Goal: Information Seeking & Learning: Learn about a topic

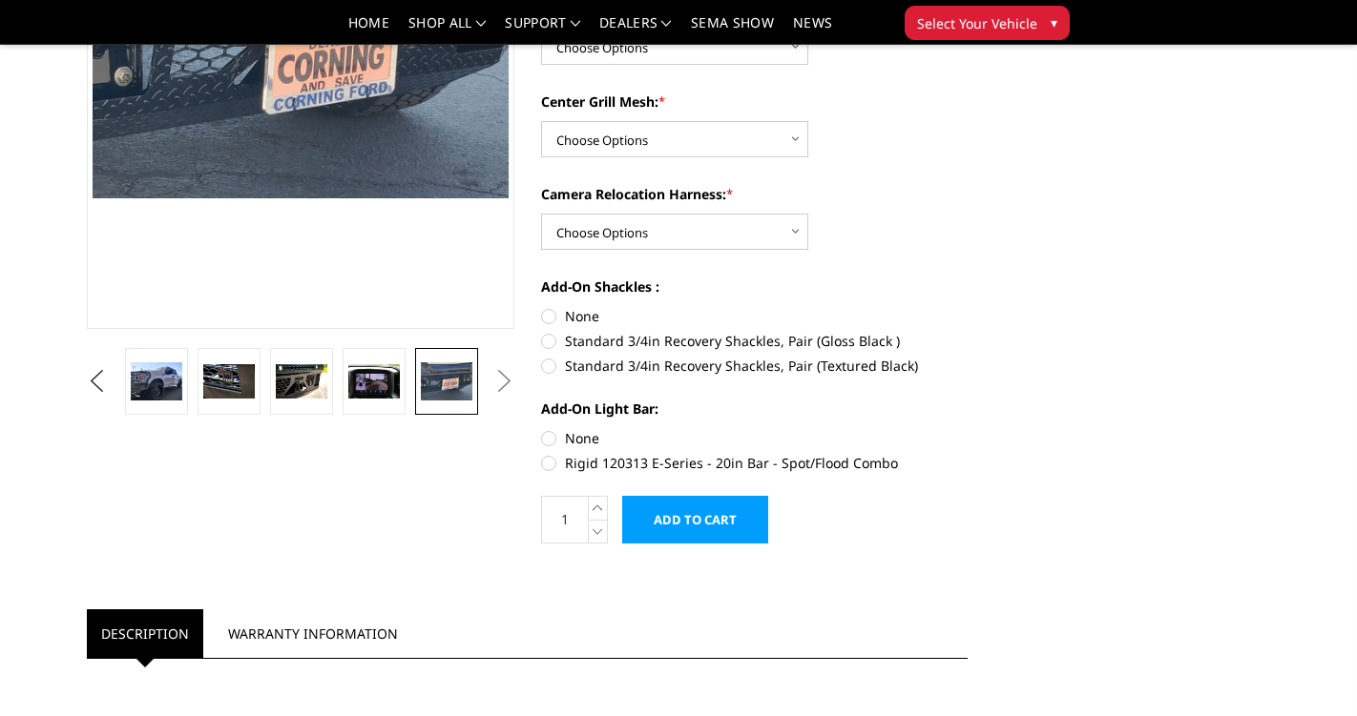
scroll to position [310, 0]
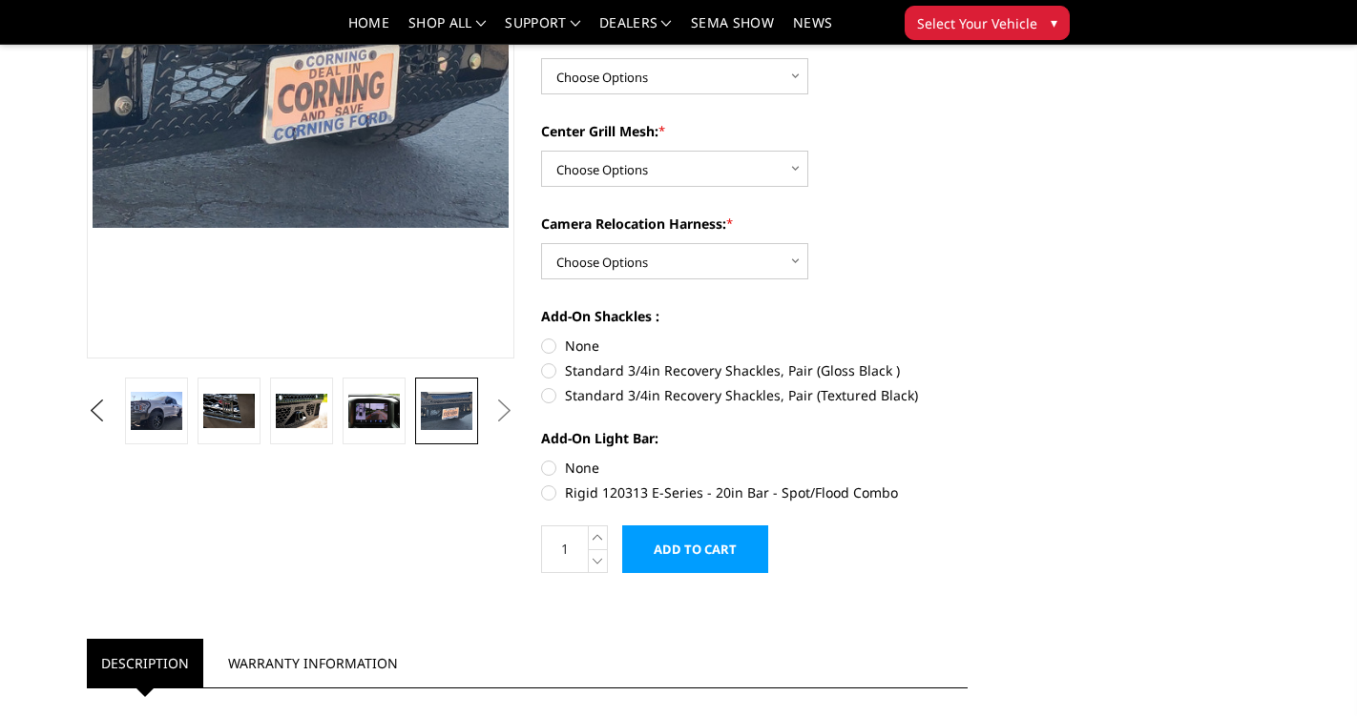
click at [499, 406] on button "Next" at bounding box center [503, 411] width 29 height 29
click at [303, 425] on img at bounding box center [302, 411] width 52 height 34
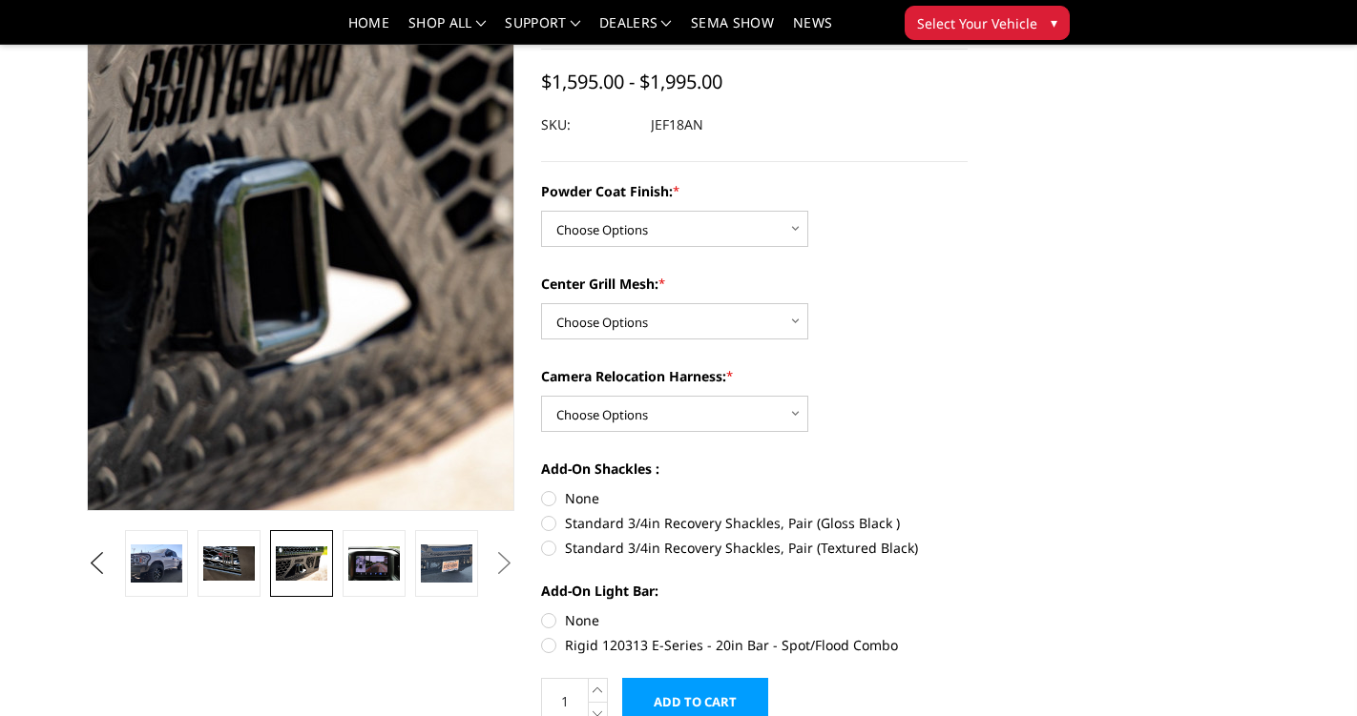
scroll to position [174, 0]
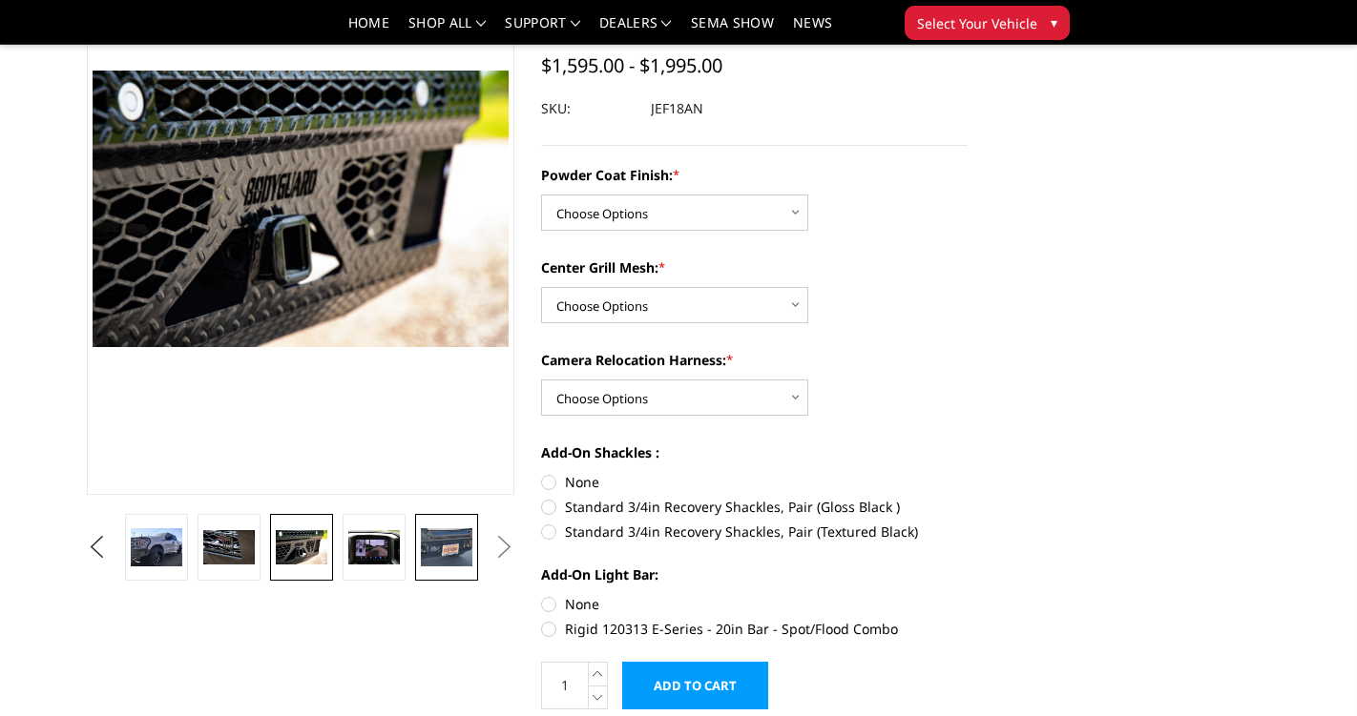
click at [454, 543] on img at bounding box center [447, 548] width 52 height 39
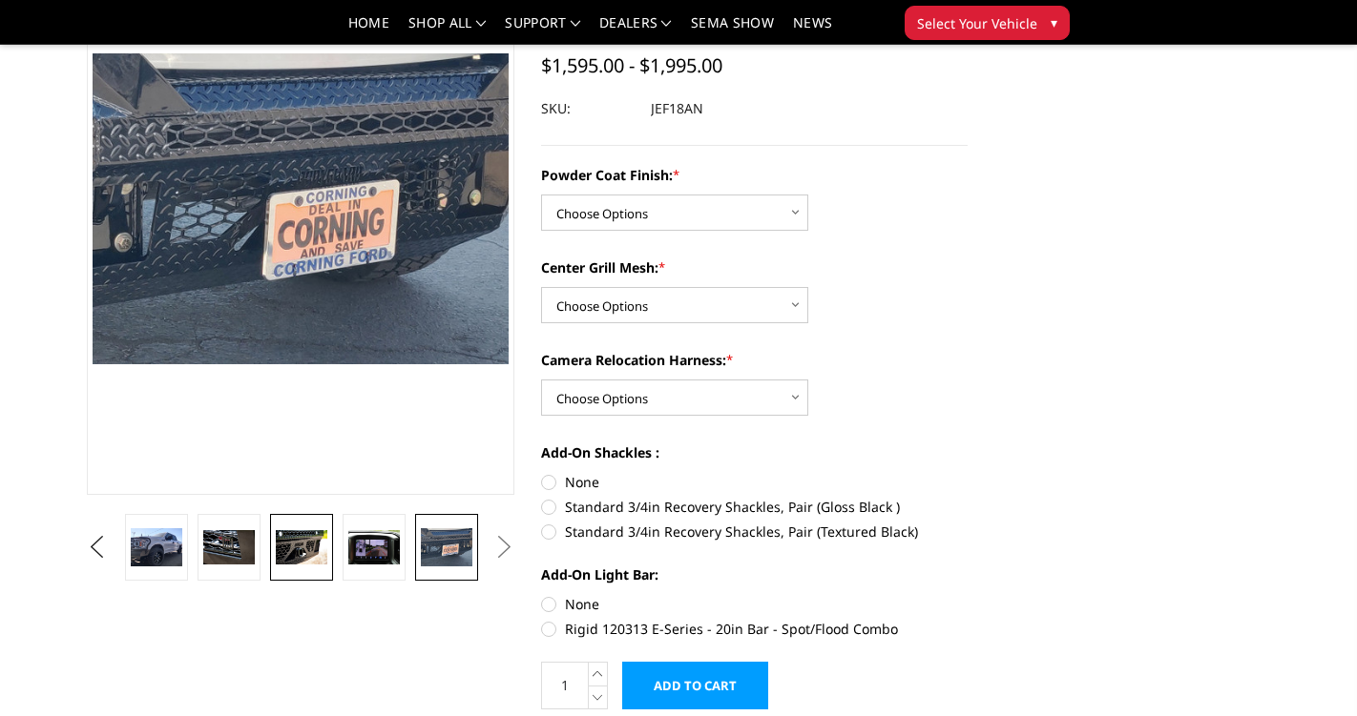
click at [307, 561] on img at bounding box center [302, 547] width 52 height 34
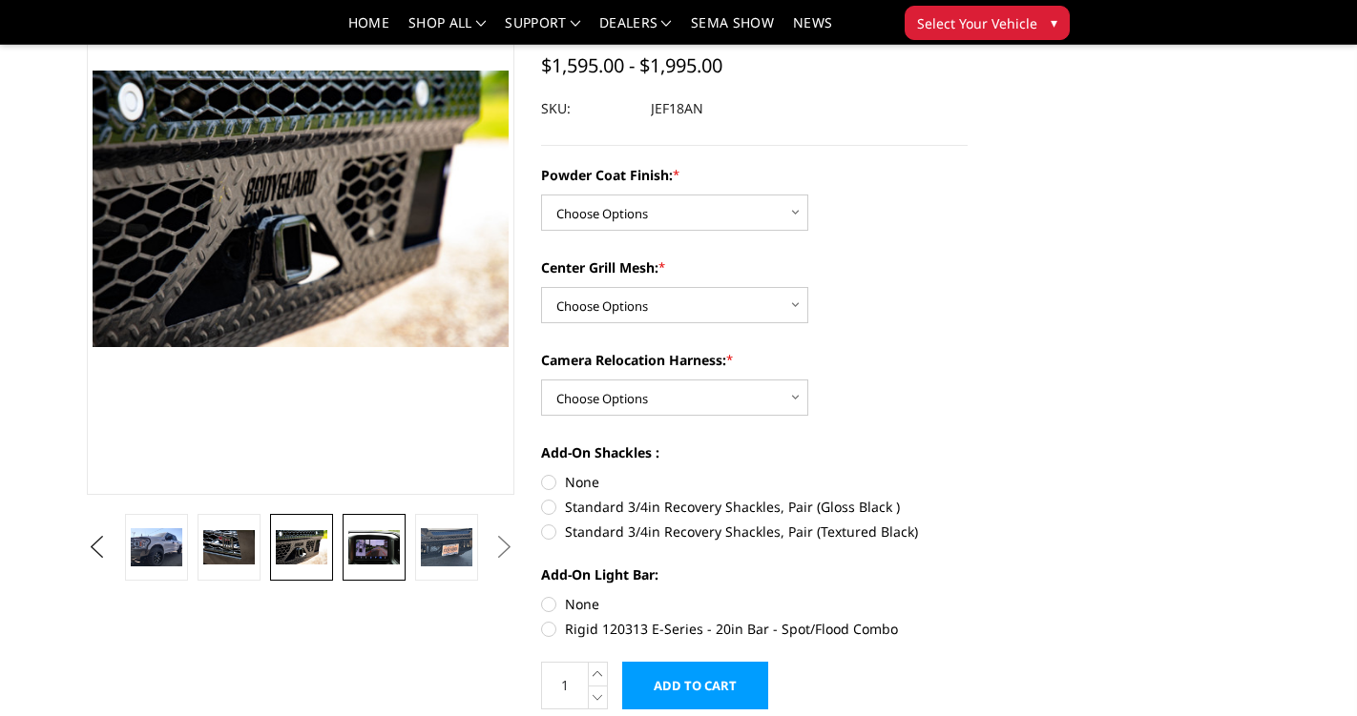
click at [357, 554] on img at bounding box center [374, 547] width 52 height 34
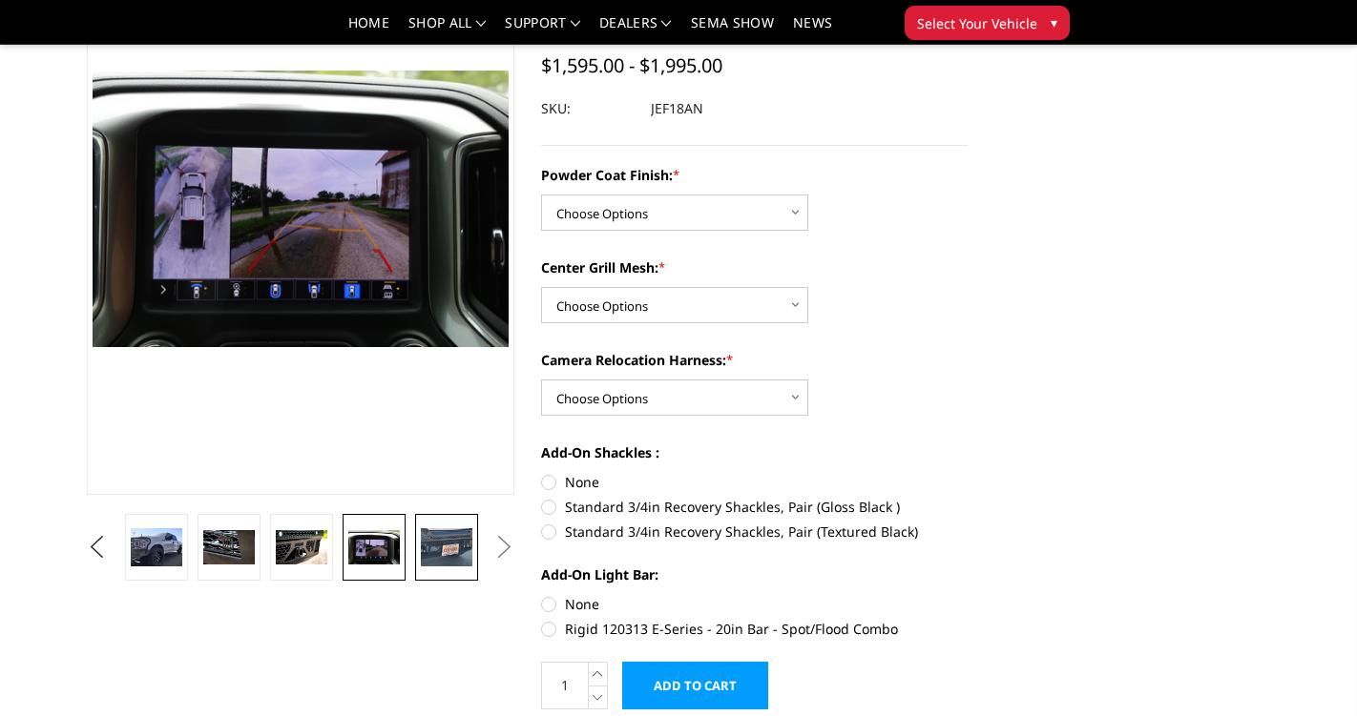
click at [451, 571] on link at bounding box center [446, 547] width 63 height 67
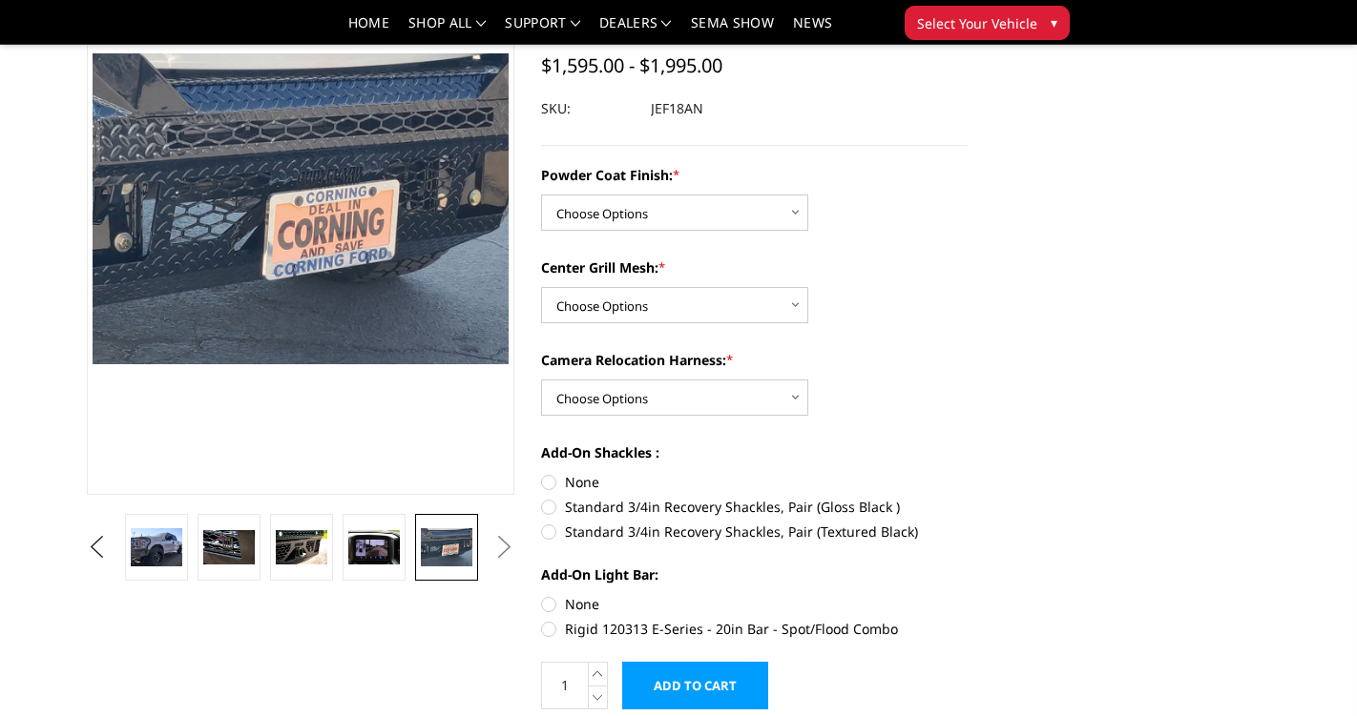
click at [497, 548] on button "Next" at bounding box center [503, 547] width 29 height 29
click at [167, 565] on img at bounding box center [157, 548] width 52 height 39
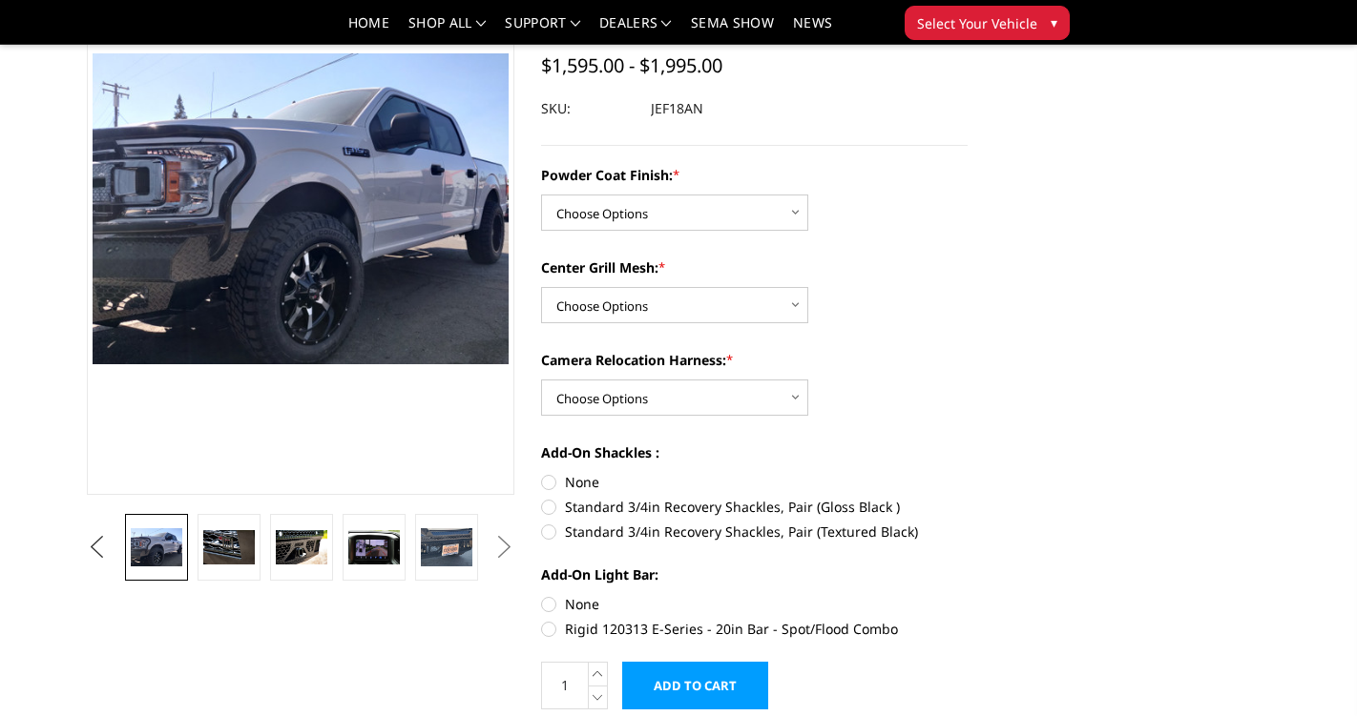
click at [93, 548] on button "Previous" at bounding box center [96, 547] width 29 height 29
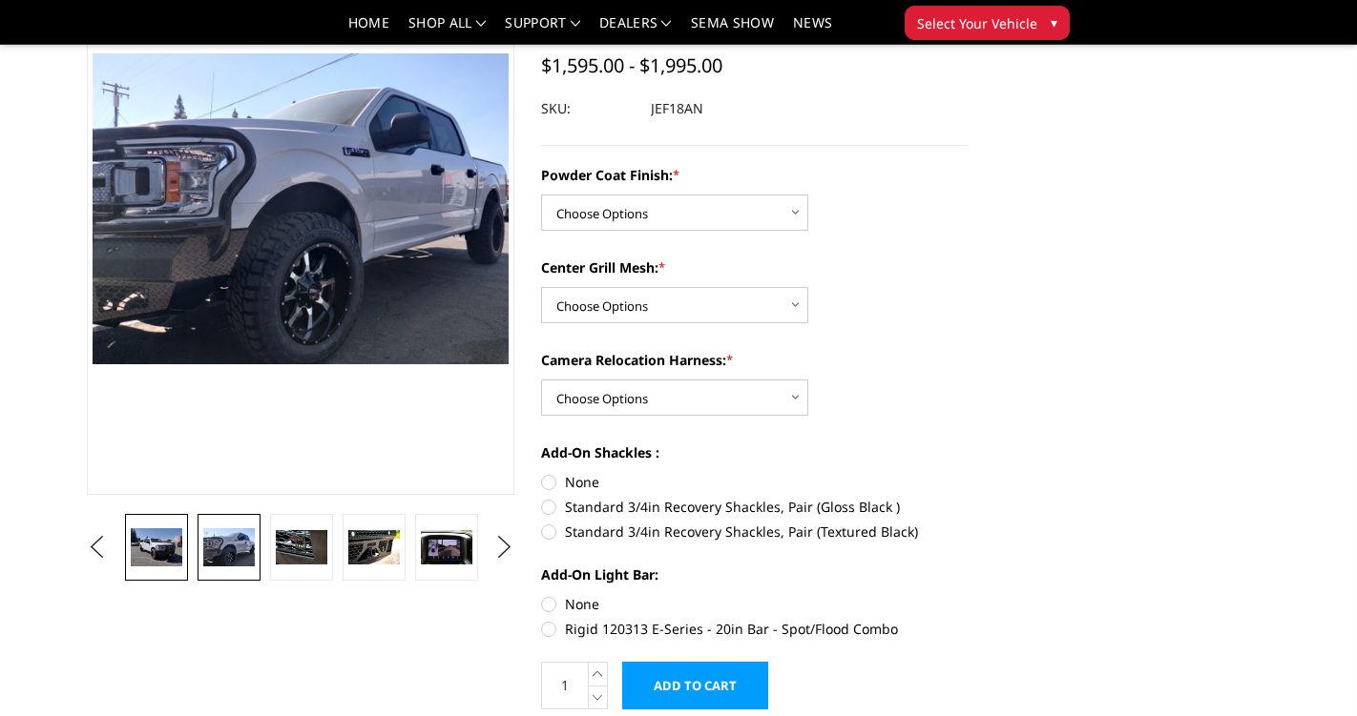
click at [179, 557] on img at bounding box center [157, 548] width 52 height 39
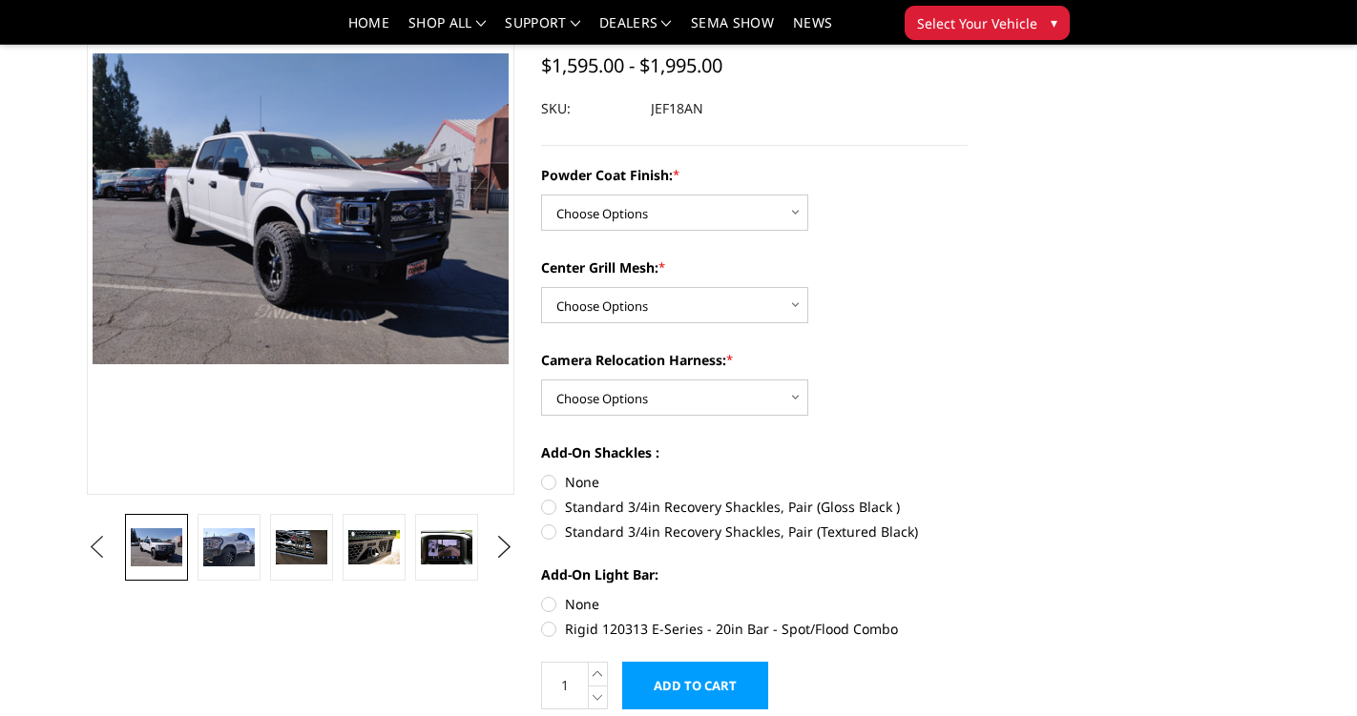
click at [95, 547] on button "Previous" at bounding box center [96, 547] width 29 height 29
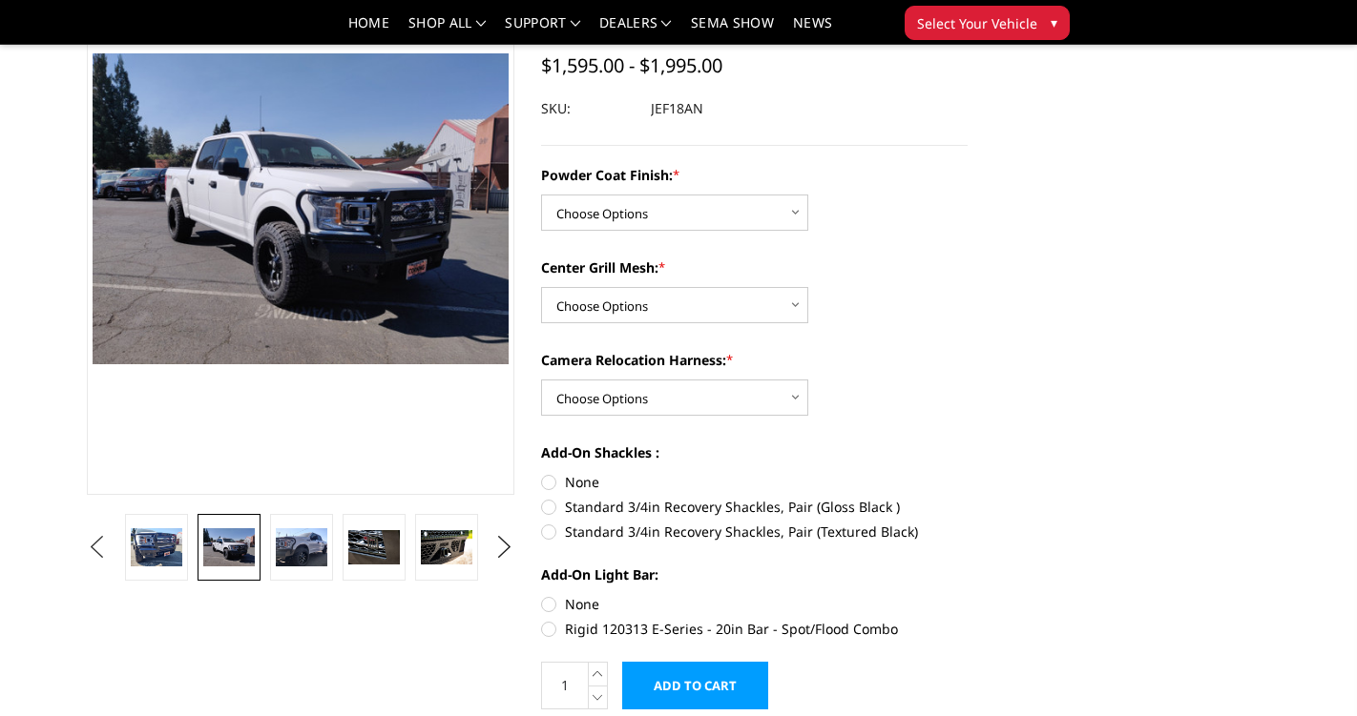
click at [95, 547] on button "Previous" at bounding box center [96, 547] width 29 height 29
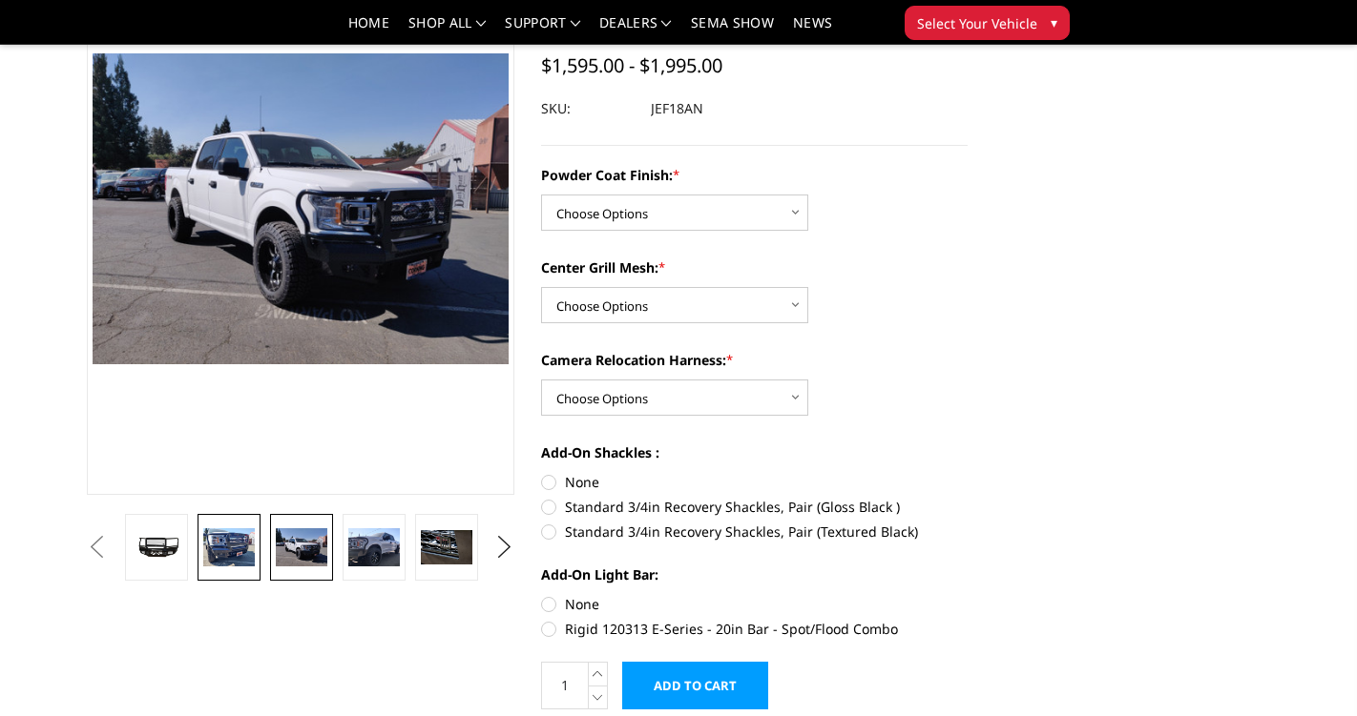
click at [240, 543] on img at bounding box center [229, 548] width 52 height 39
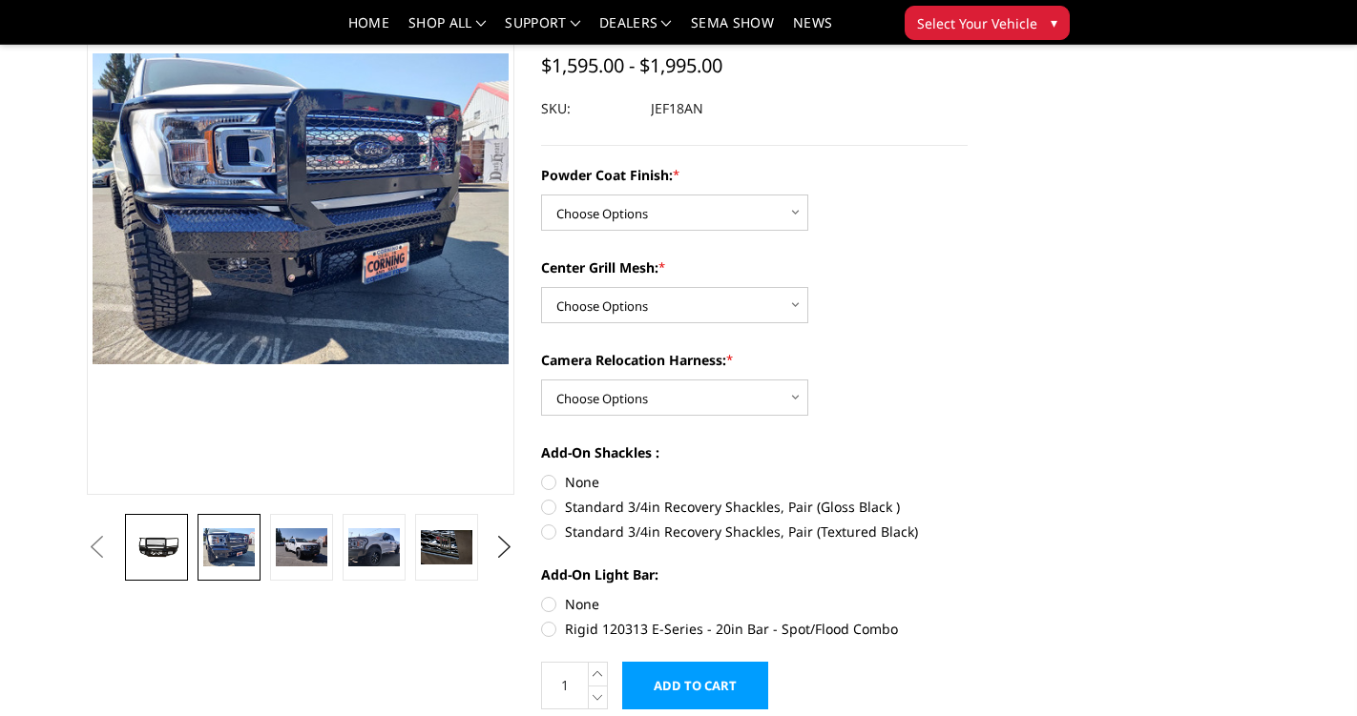
click at [184, 547] on link at bounding box center [156, 547] width 63 height 67
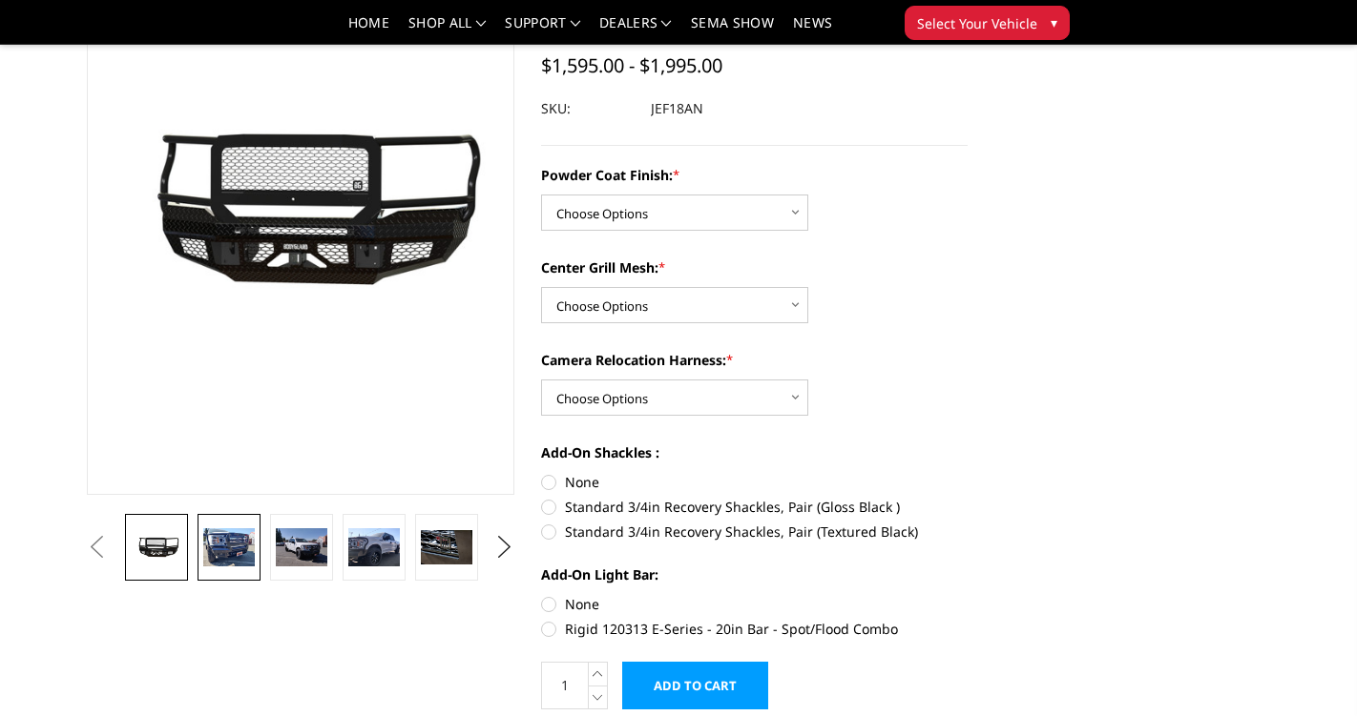
click at [235, 547] on img at bounding box center [229, 548] width 52 height 39
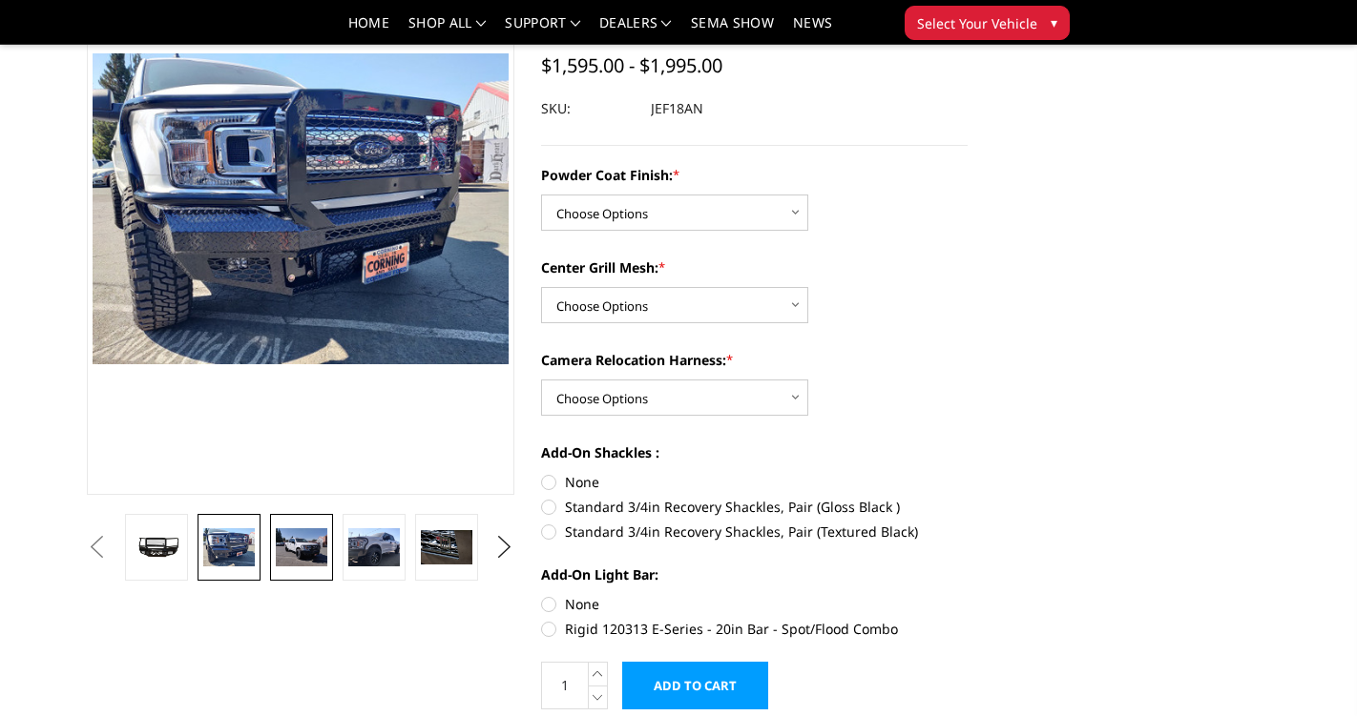
click at [305, 538] on img at bounding box center [302, 548] width 52 height 39
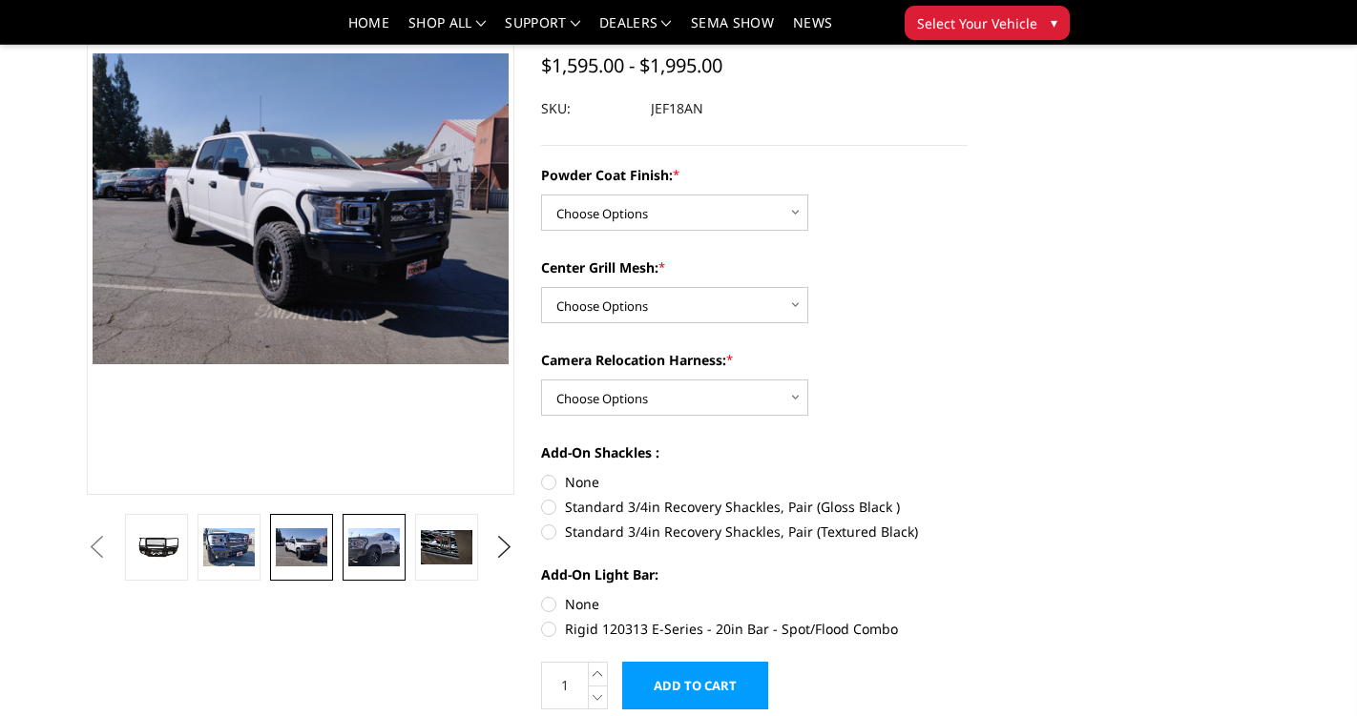
click at [395, 533] on img at bounding box center [374, 548] width 52 height 39
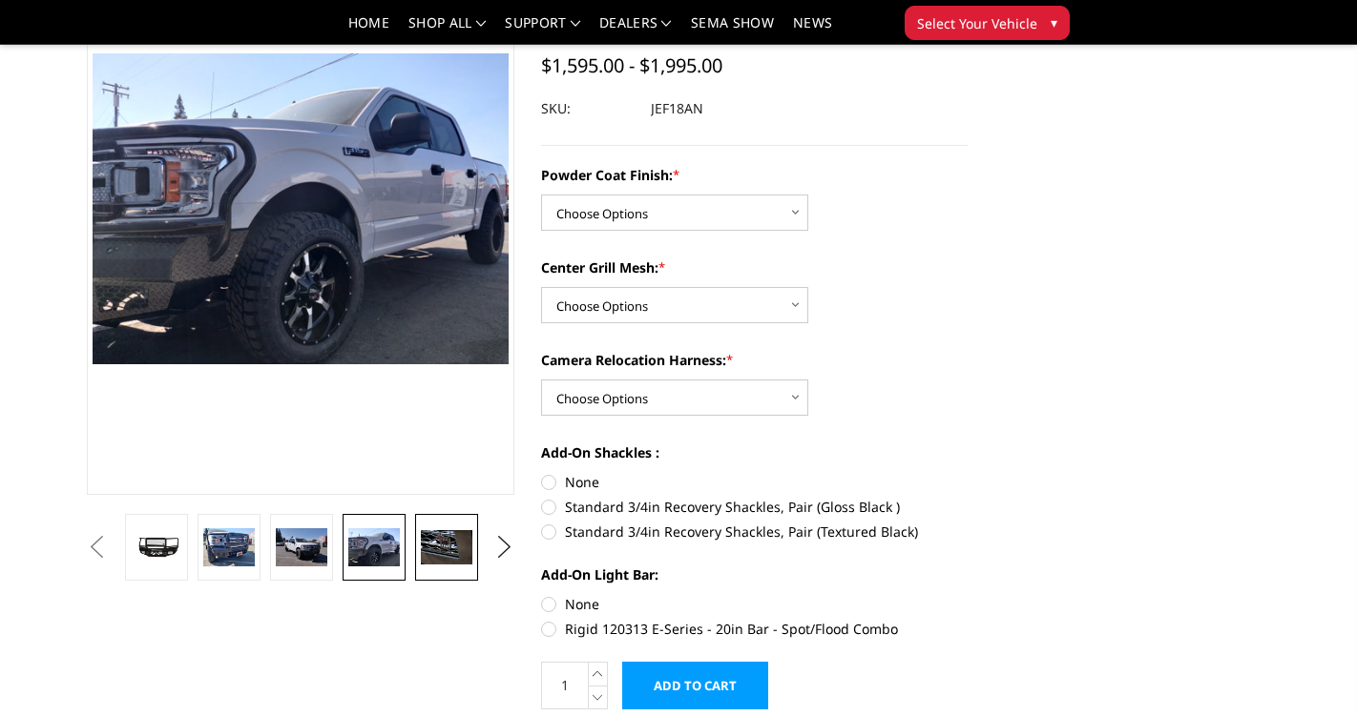
click at [459, 541] on img at bounding box center [447, 547] width 52 height 34
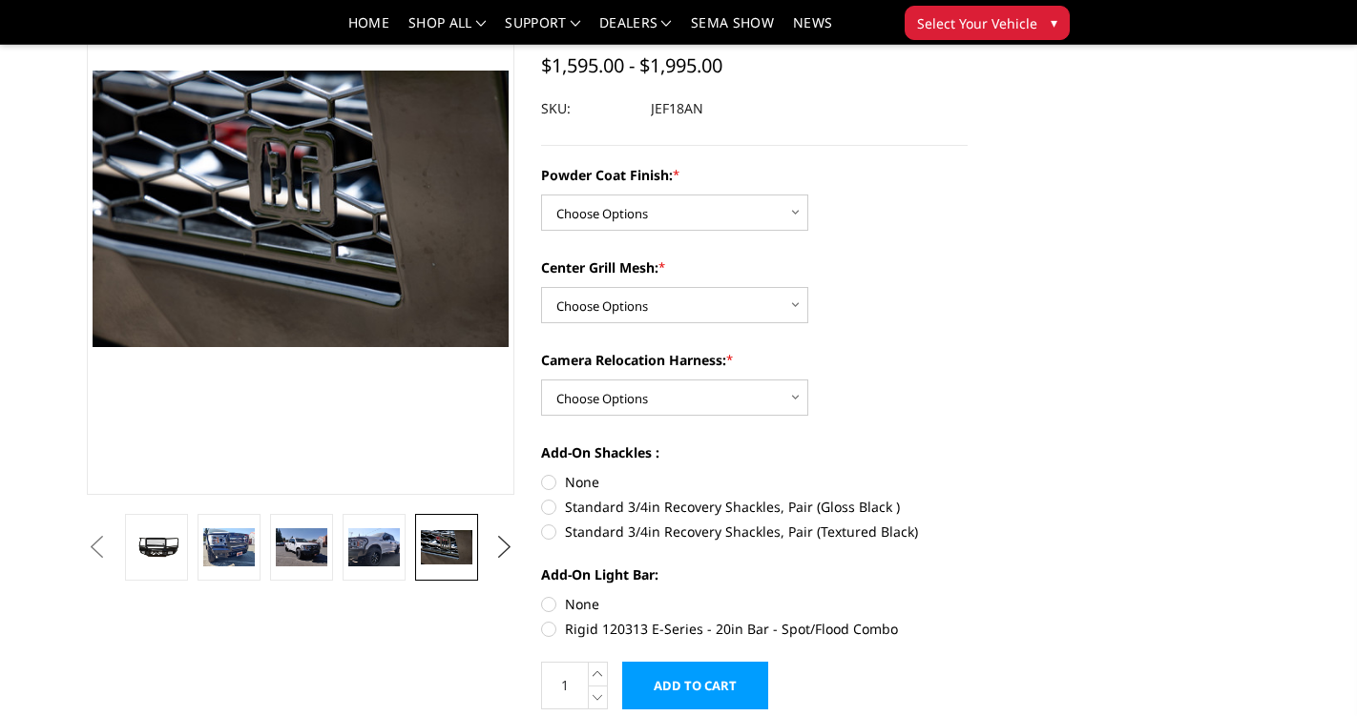
click at [502, 542] on button "Next" at bounding box center [503, 547] width 29 height 29
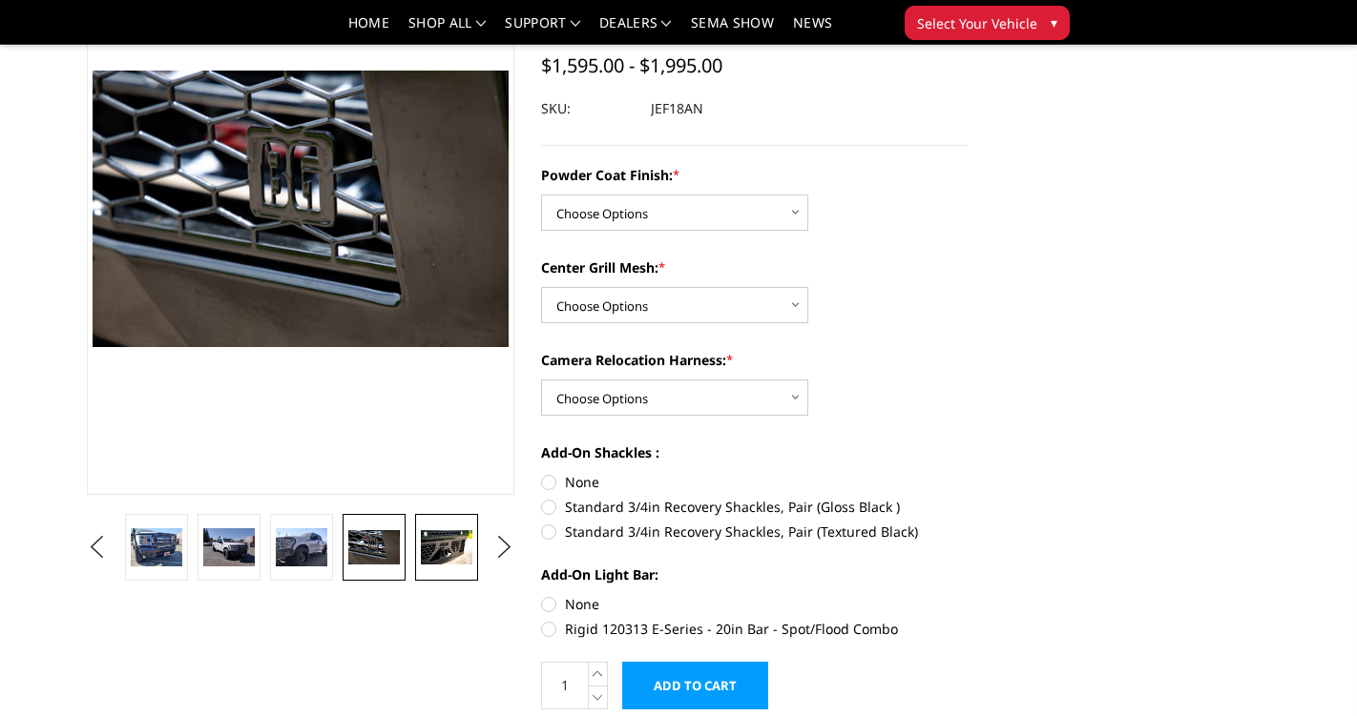
click at [446, 553] on img at bounding box center [447, 547] width 52 height 34
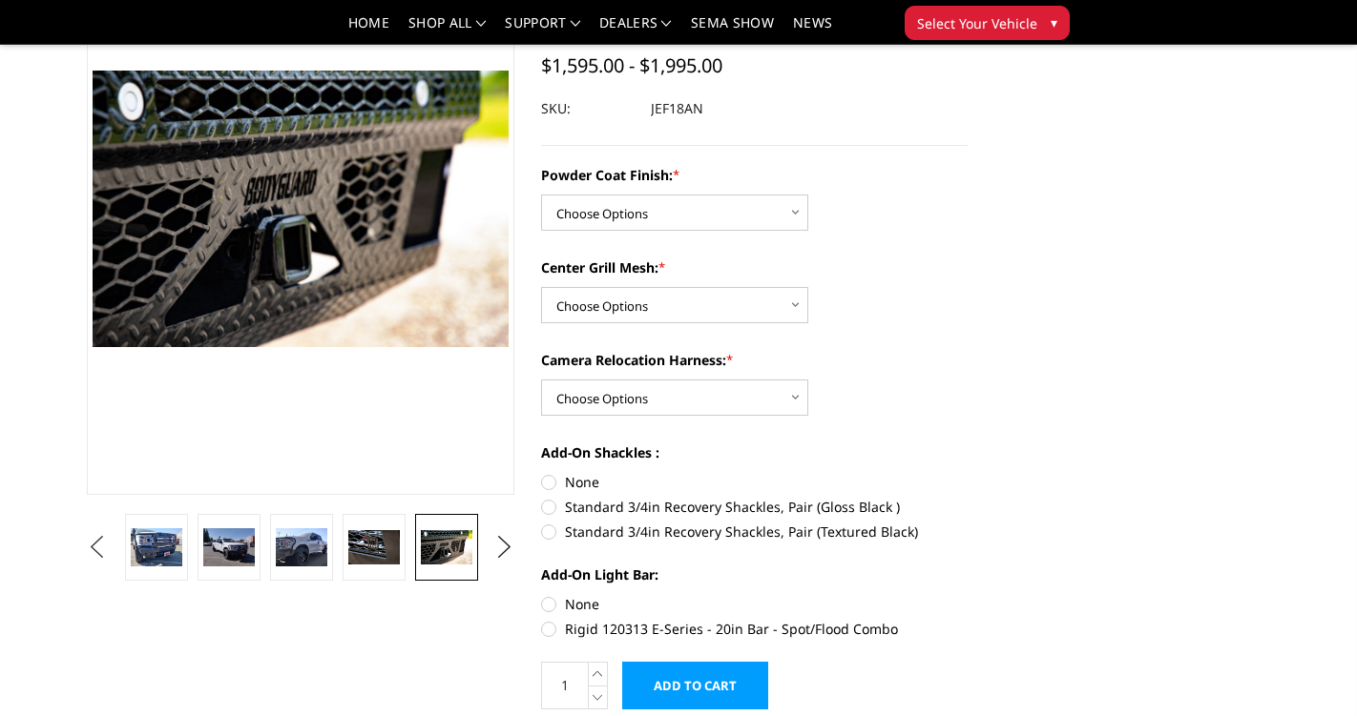
click at [92, 543] on button "Previous" at bounding box center [96, 547] width 29 height 29
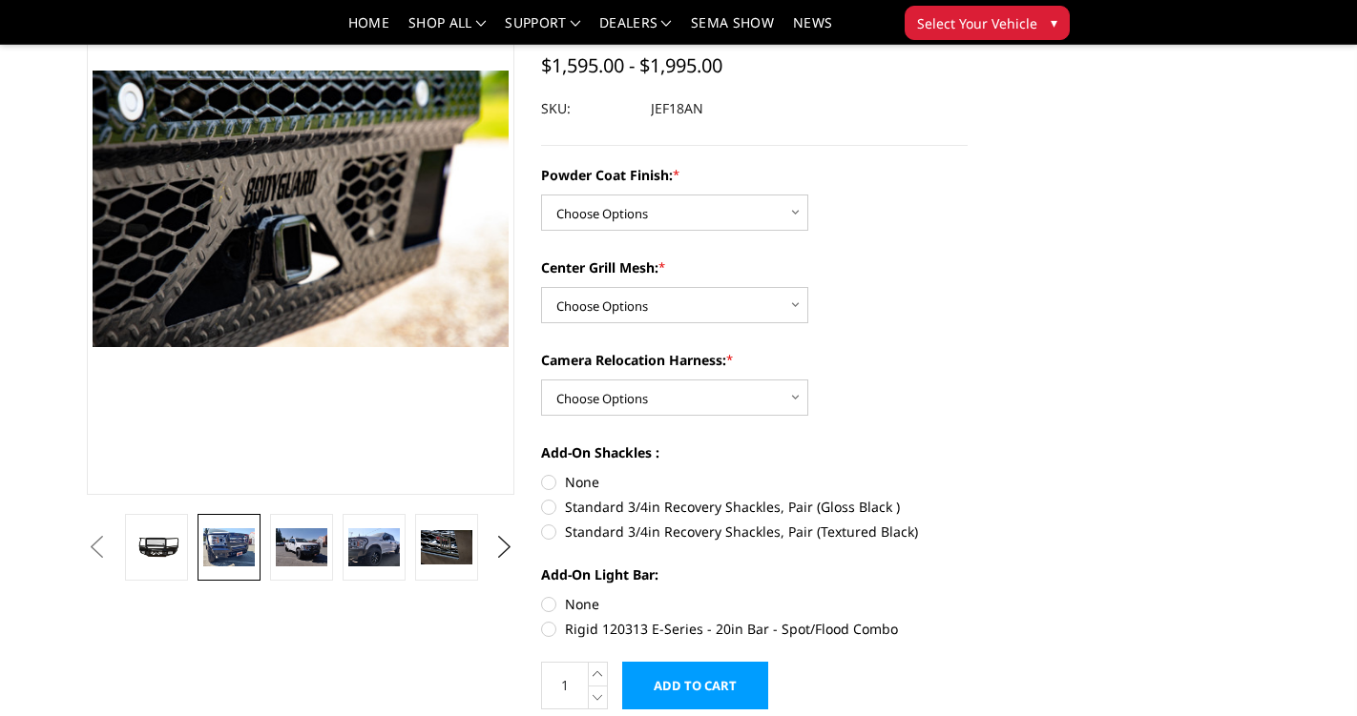
click at [240, 550] on img at bounding box center [229, 548] width 52 height 39
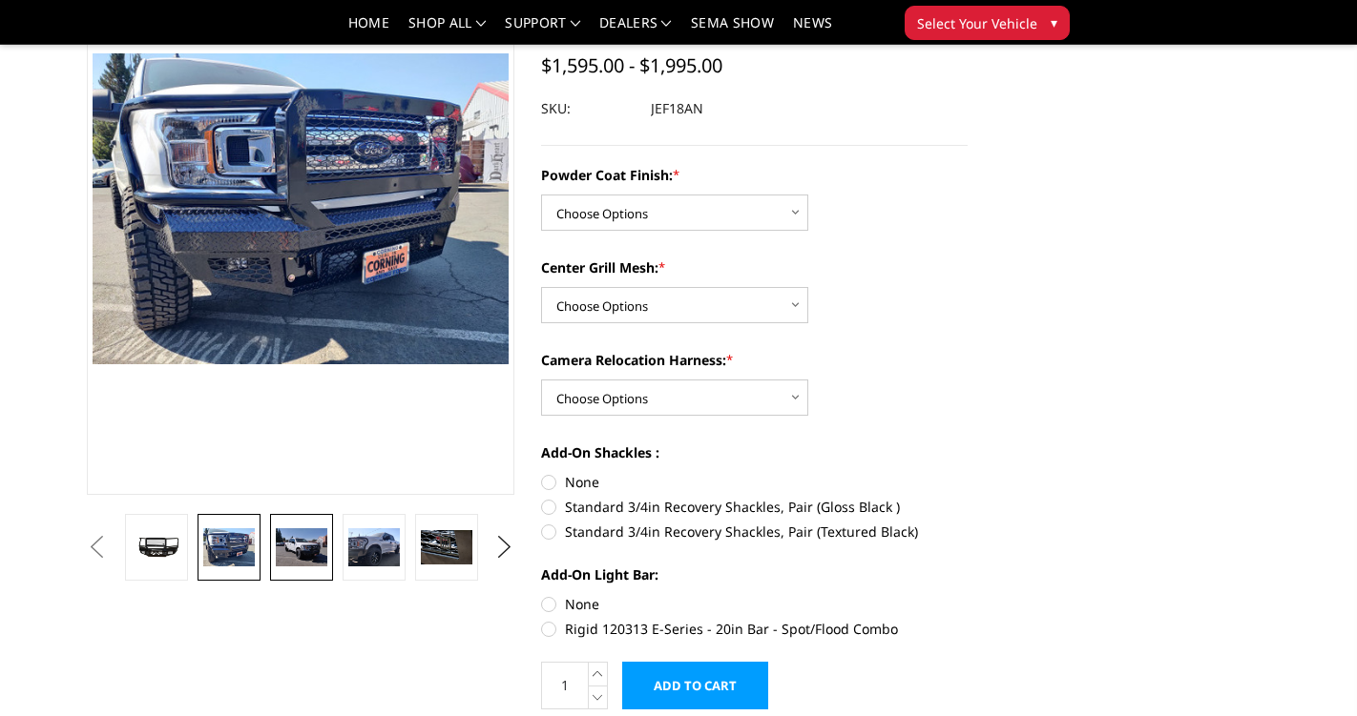
click at [299, 550] on img at bounding box center [302, 548] width 52 height 39
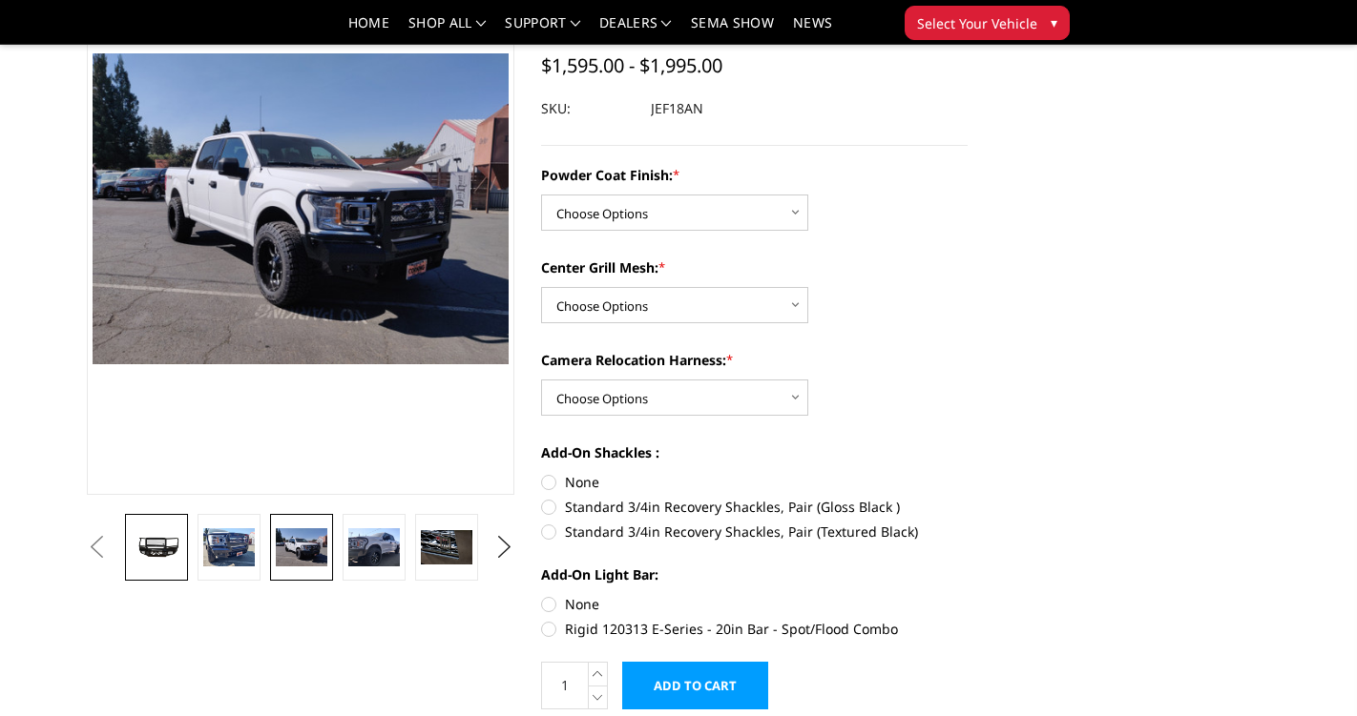
click at [169, 556] on img at bounding box center [157, 547] width 52 height 30
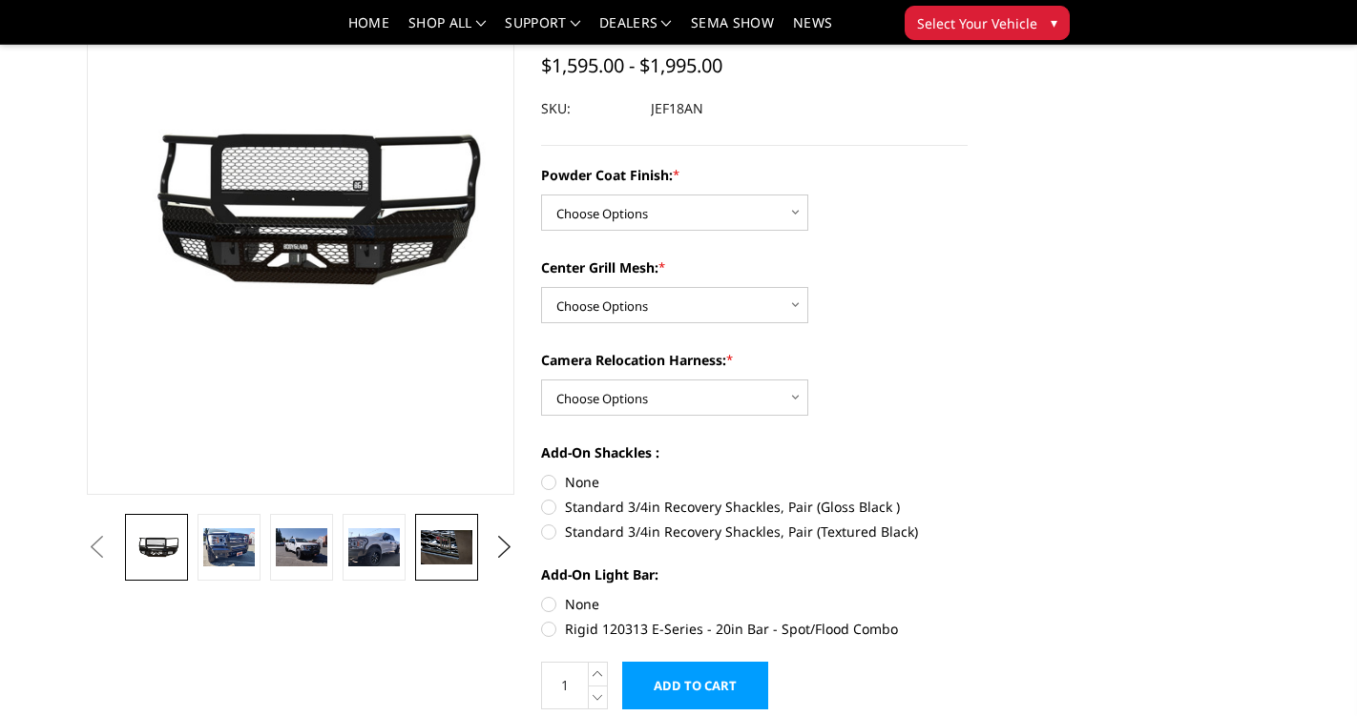
click at [451, 550] on img at bounding box center [447, 547] width 52 height 34
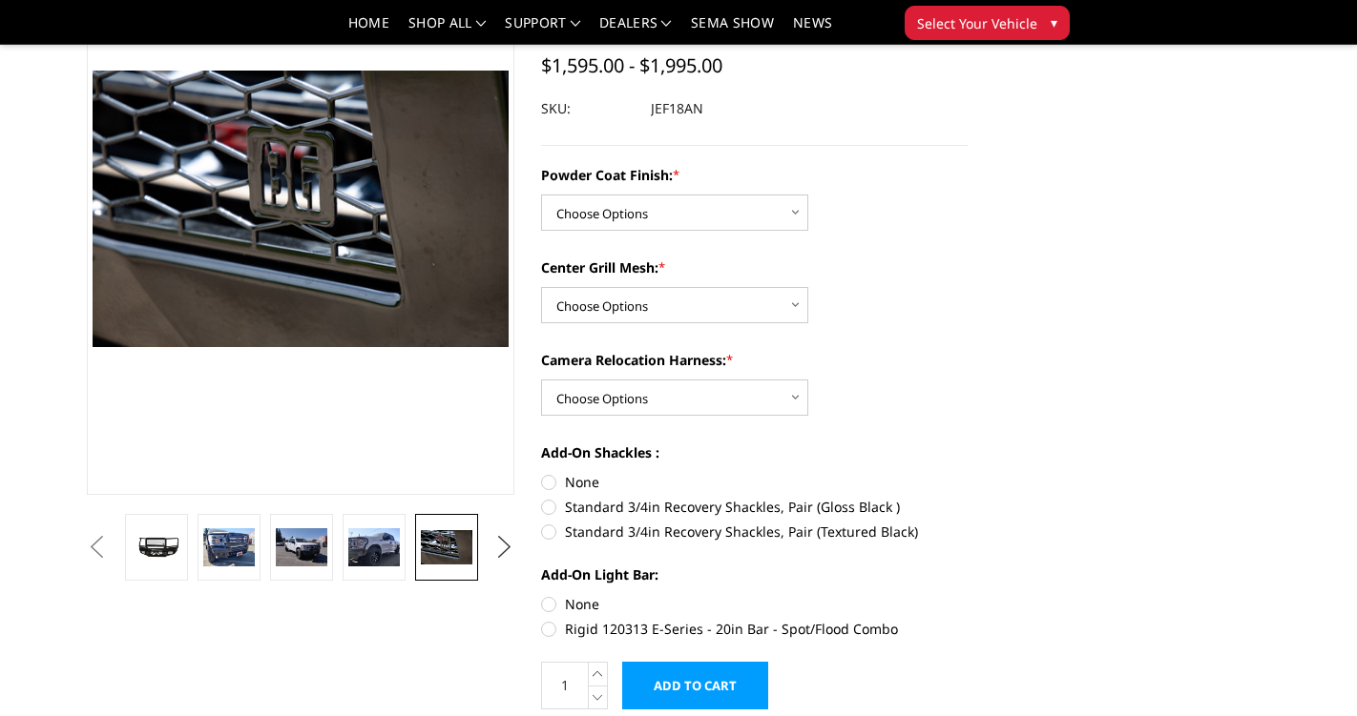
click at [498, 552] on button "Next" at bounding box center [503, 547] width 29 height 29
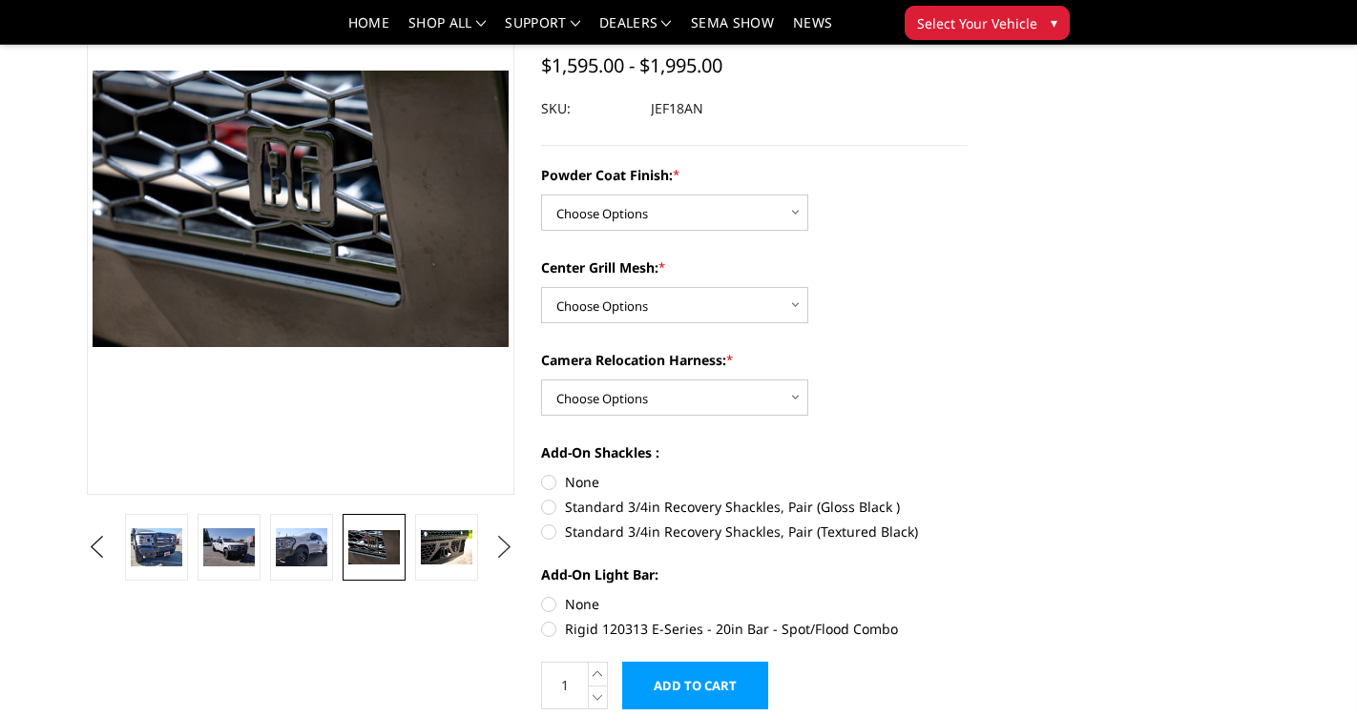
click at [498, 552] on button "Next" at bounding box center [503, 547] width 29 height 29
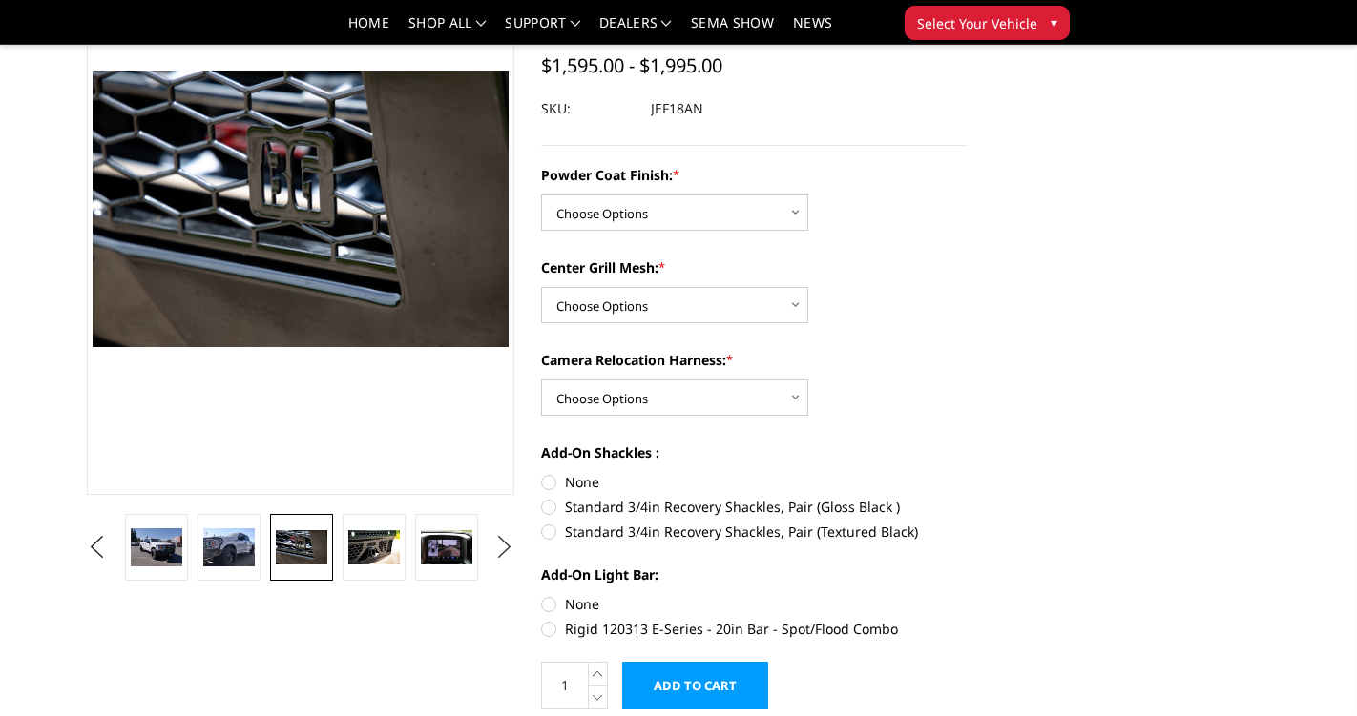
click at [498, 552] on button "Next" at bounding box center [503, 547] width 29 height 29
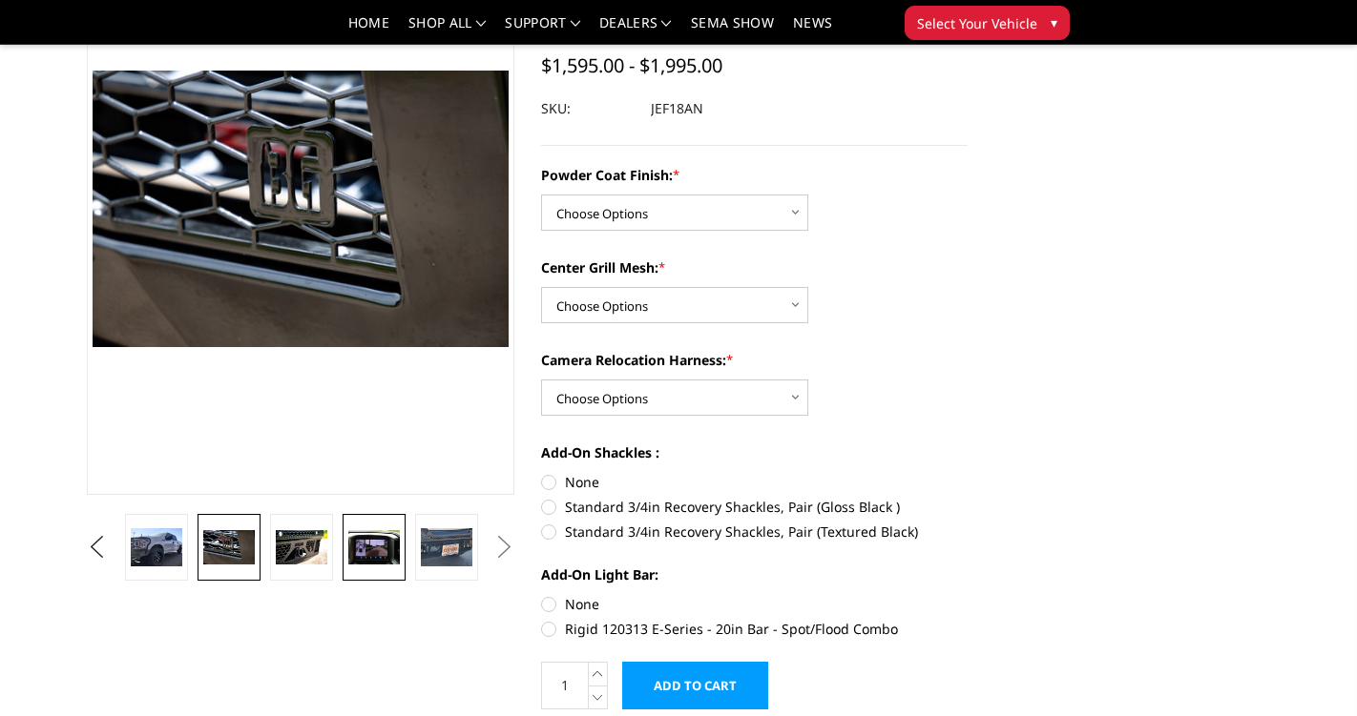
click at [376, 554] on img at bounding box center [374, 547] width 52 height 34
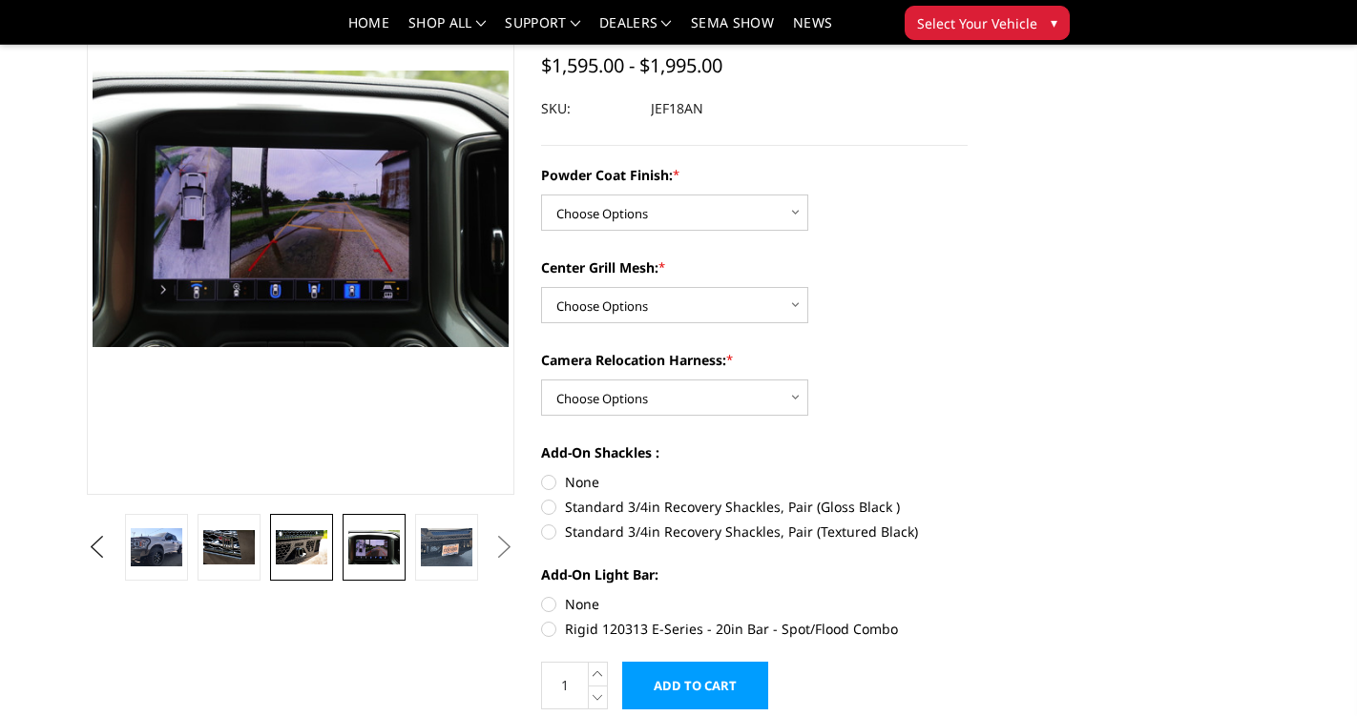
click at [305, 563] on img at bounding box center [302, 547] width 52 height 34
